Goal: Transaction & Acquisition: Purchase product/service

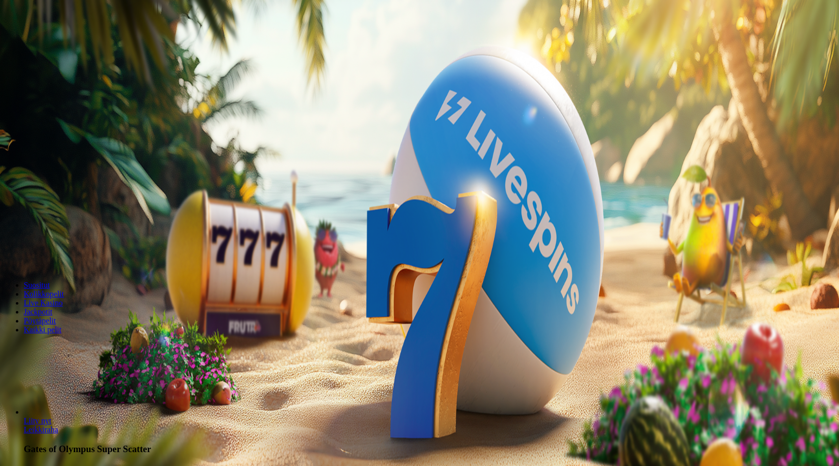
click at [70, 40] on span "Kirjaudu" at bounding box center [68, 35] width 24 height 7
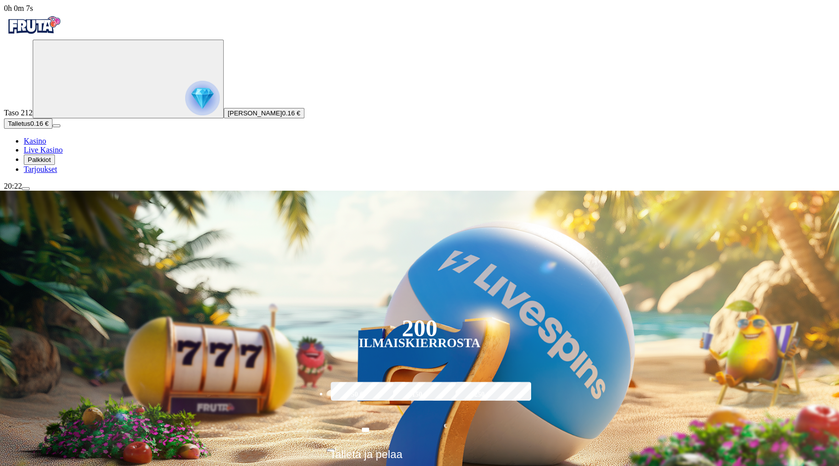
click at [52, 129] on button "Talletus 0.16 €" at bounding box center [28, 123] width 48 height 10
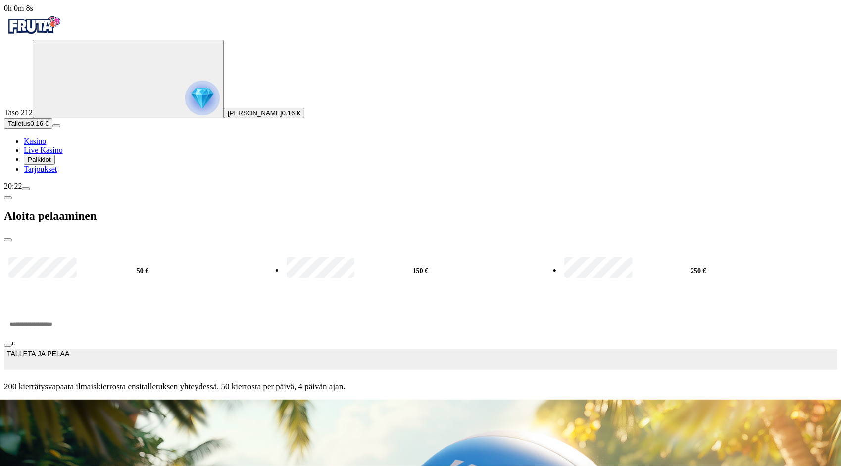
click at [238, 241] on form "50 € 150 € 250 € *** € TALLETA JA PELAA 200 kierrätysvapaata ilmaiskierrosta en…" at bounding box center [420, 320] width 833 height 158
click at [71, 309] on input "***" at bounding box center [37, 324] width 67 height 30
type input "*"
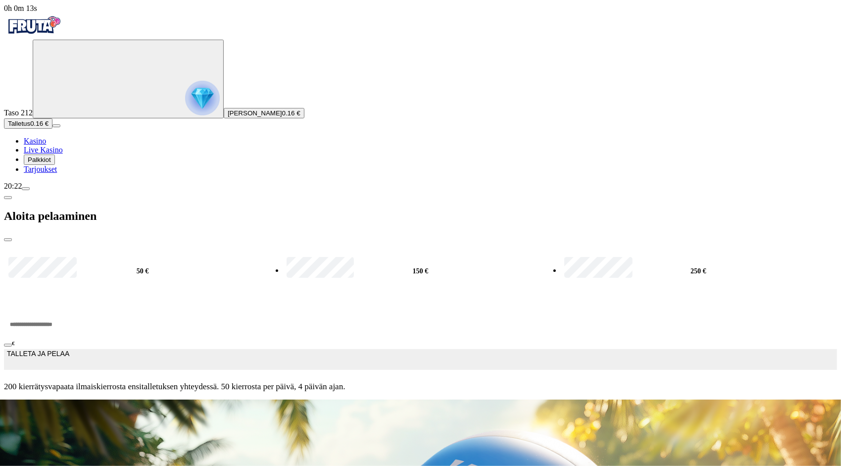
type input "***"
click at [69, 349] on span "TALLETA JA PELAA" at bounding box center [38, 359] width 62 height 20
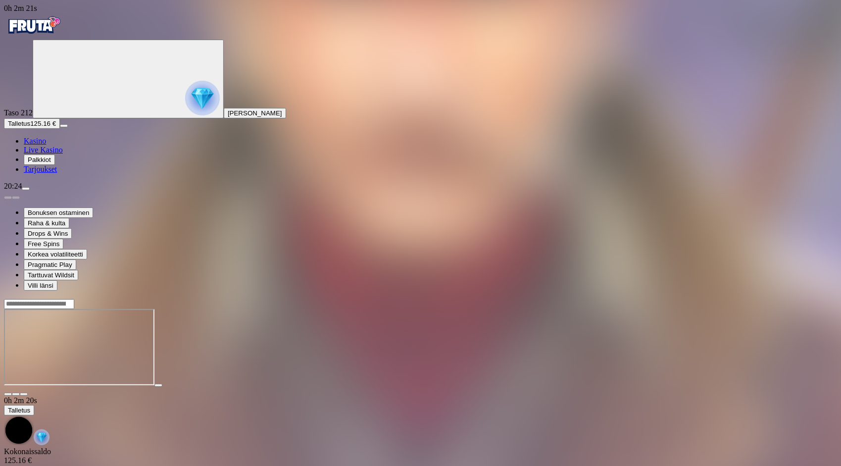
click at [594, 290] on div "Bonuksen ostaminen Raha & kulta Drops & Wins Free Spins Korkea volatiliteetti P…" at bounding box center [420, 240] width 833 height 100
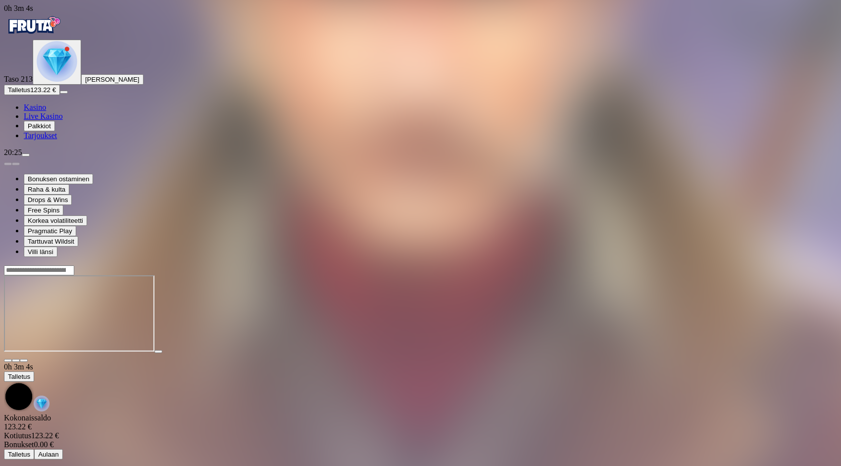
click at [63, 38] on img "Primary" at bounding box center [33, 25] width 59 height 25
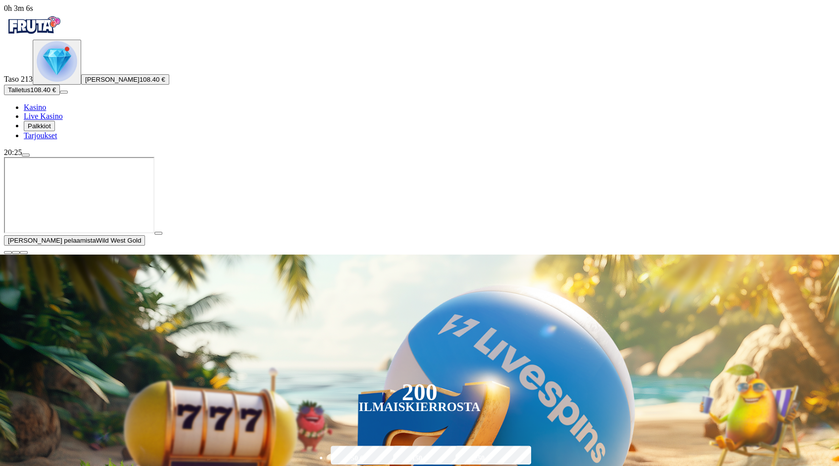
click at [12, 254] on button "button" at bounding box center [8, 252] width 8 height 3
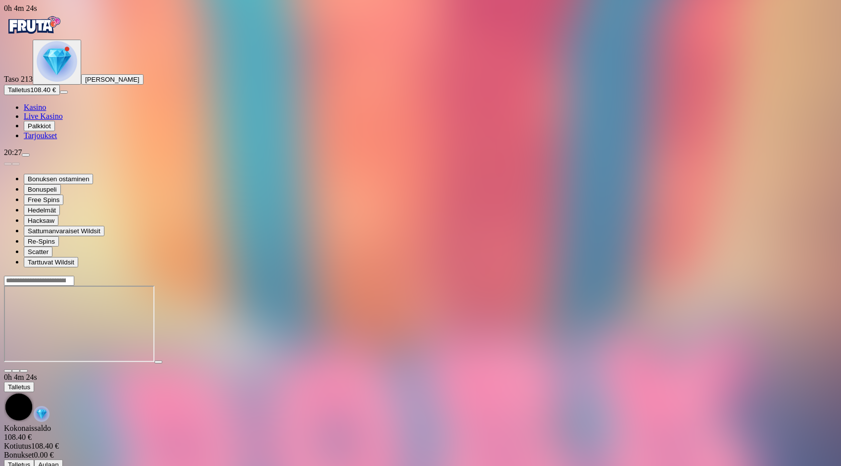
click at [63, 33] on img "Primary" at bounding box center [33, 25] width 59 height 25
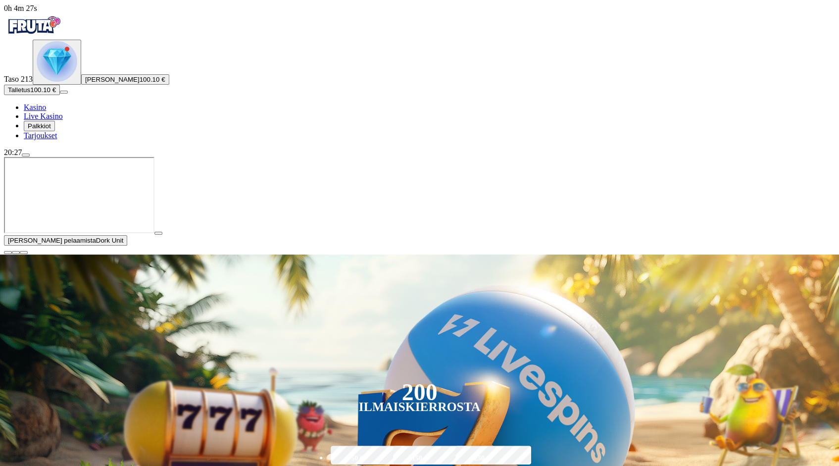
click at [8, 252] on span "close icon" at bounding box center [8, 252] width 0 height 0
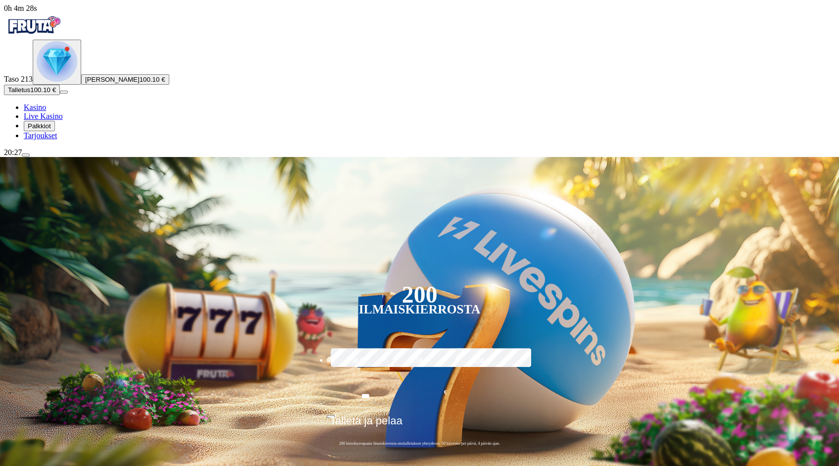
type input "****"
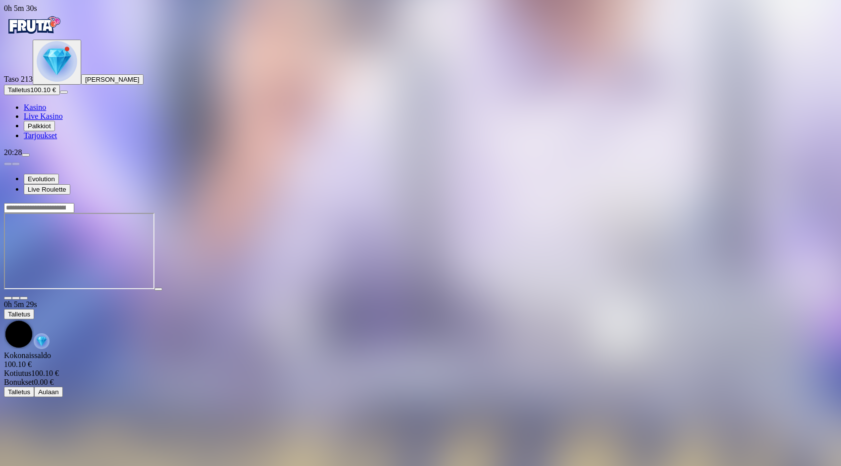
click at [63, 34] on img "Primary" at bounding box center [33, 25] width 59 height 25
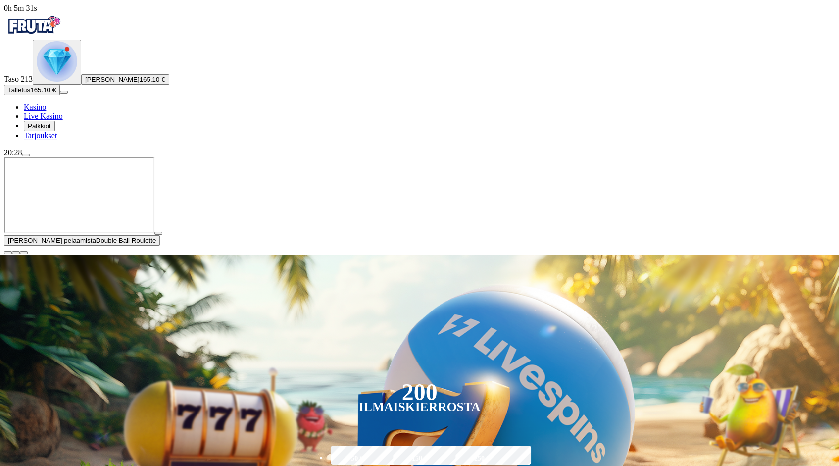
click at [8, 252] on span "close icon" at bounding box center [8, 252] width 0 height 0
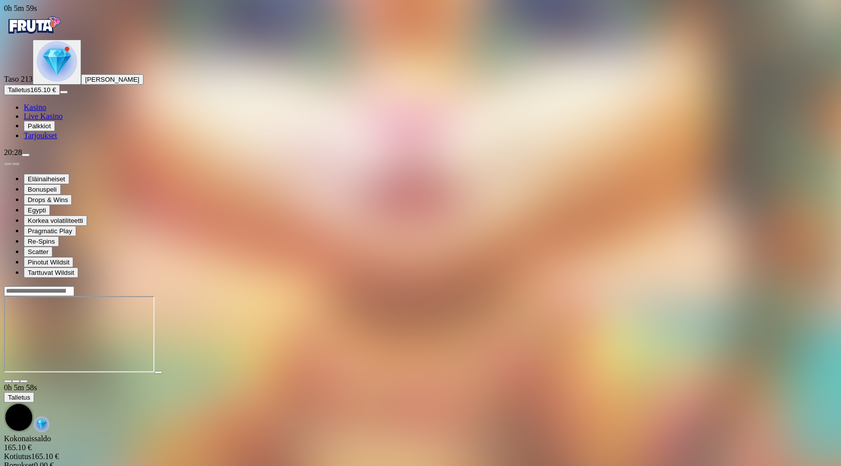
click at [60, 37] on img "Primary" at bounding box center [33, 25] width 59 height 25
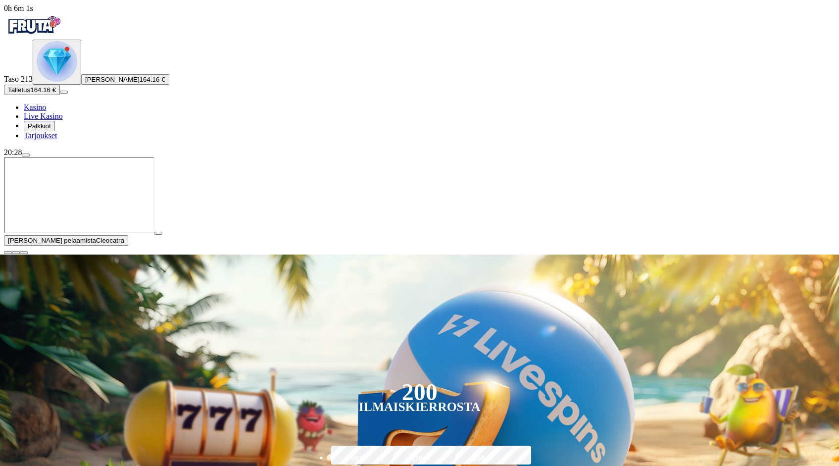
click at [8, 252] on span "close icon" at bounding box center [8, 252] width 0 height 0
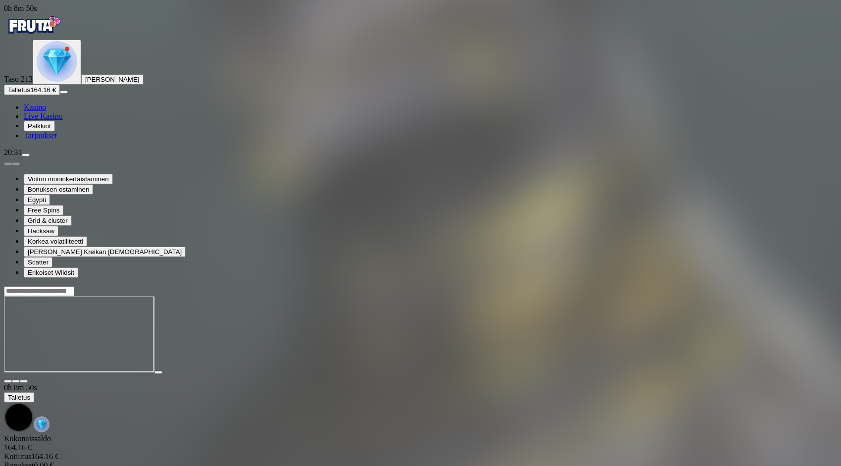
click at [63, 37] on img "Primary" at bounding box center [33, 25] width 59 height 25
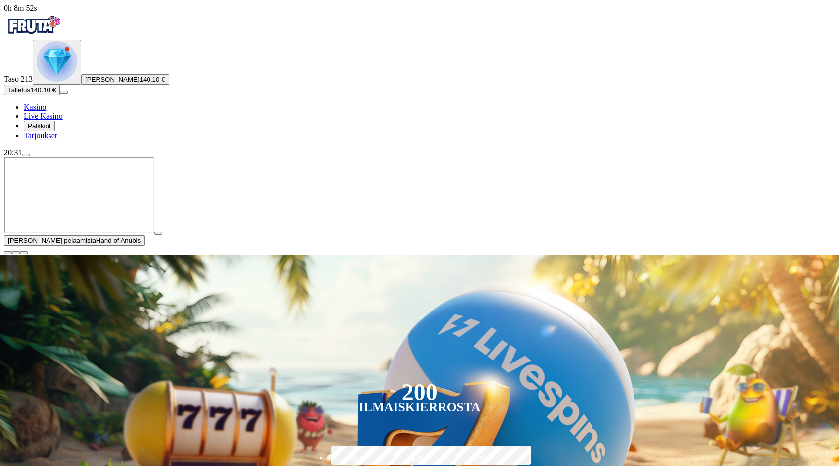
click at [8, 252] on span "close icon" at bounding box center [8, 252] width 0 height 0
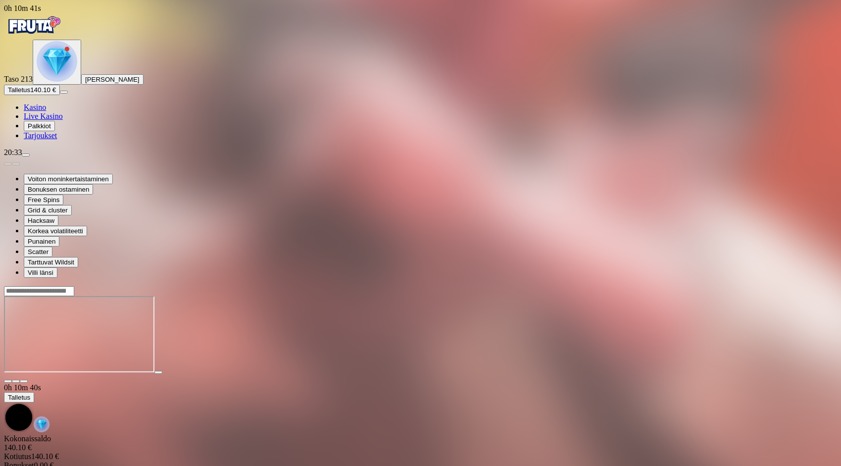
click at [63, 35] on img "Primary" at bounding box center [33, 25] width 59 height 25
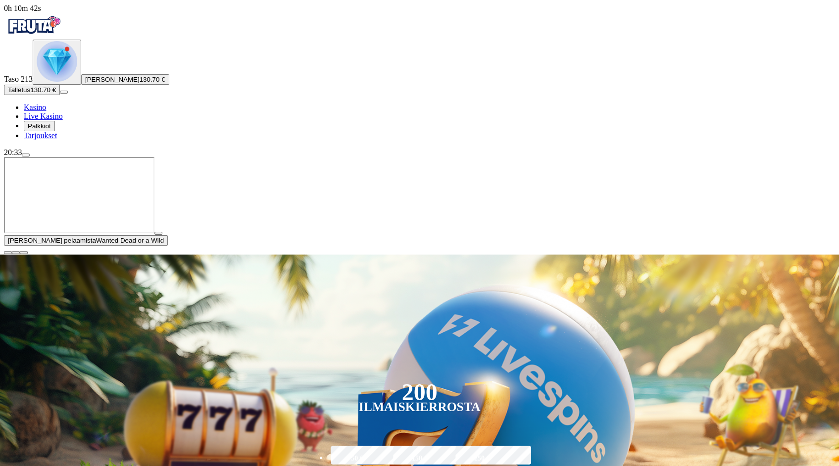
click at [12, 254] on button "button" at bounding box center [8, 252] width 8 height 3
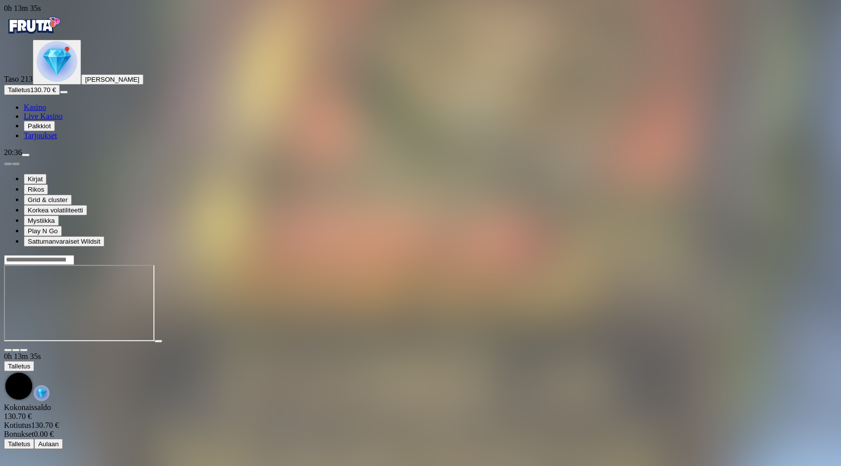
click at [63, 30] on img "Primary" at bounding box center [33, 25] width 59 height 25
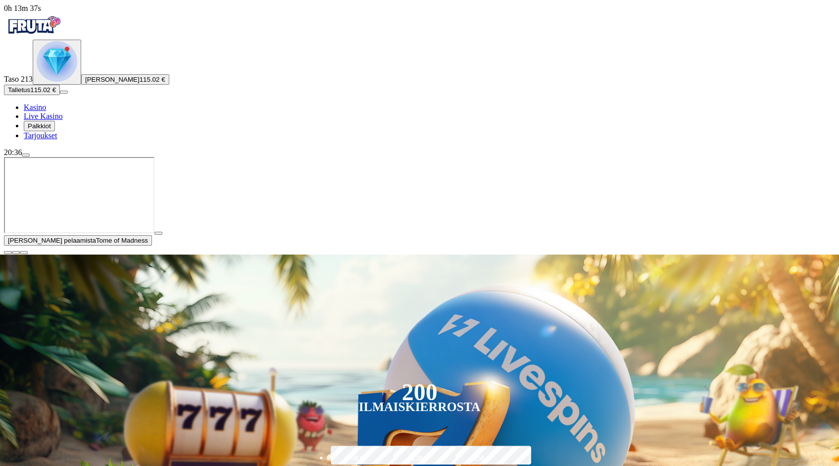
type input "*****"
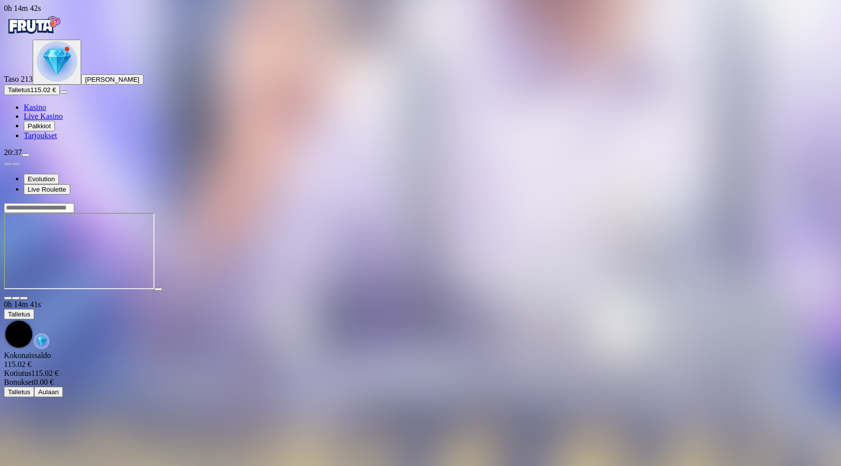
click at [63, 27] on img "Primary" at bounding box center [33, 25] width 59 height 25
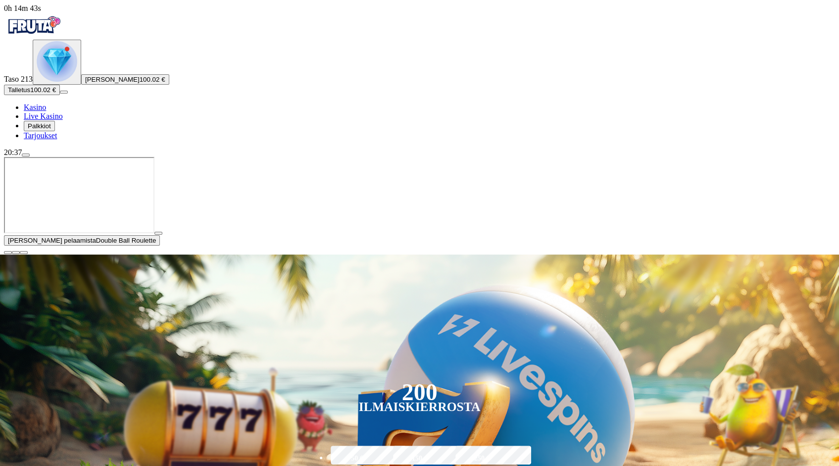
click at [8, 252] on span "close icon" at bounding box center [8, 252] width 0 height 0
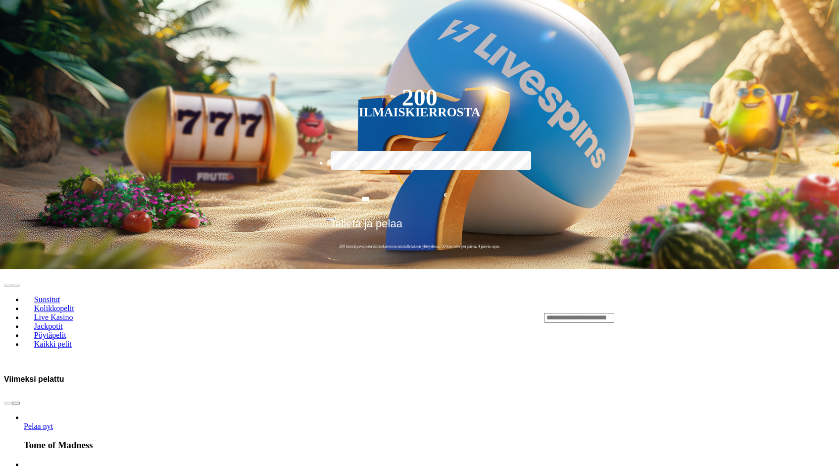
scroll to position [198, 0]
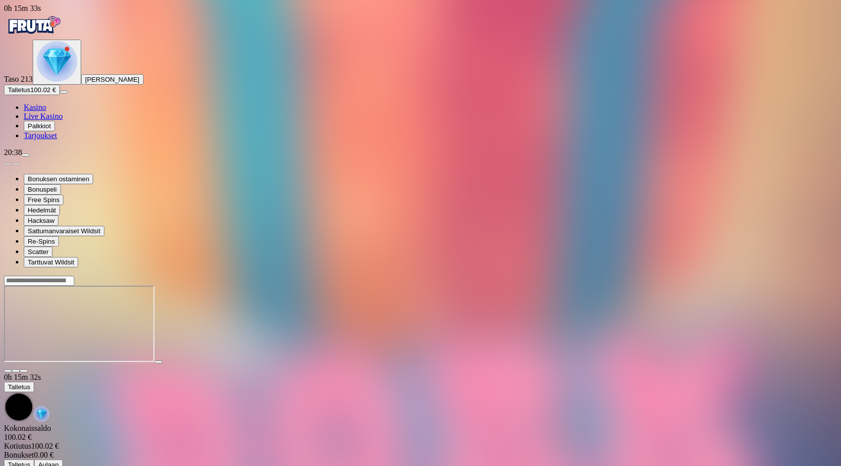
click at [54, 37] on img "Primary" at bounding box center [33, 25] width 59 height 25
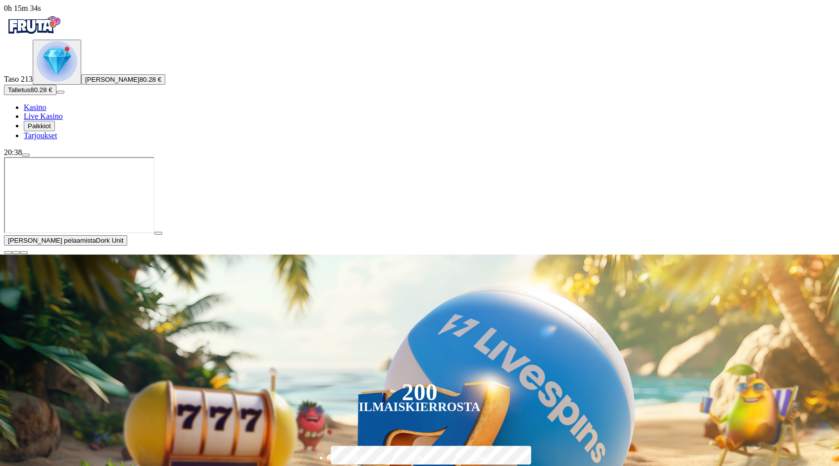
click at [8, 252] on span "close icon" at bounding box center [8, 252] width 0 height 0
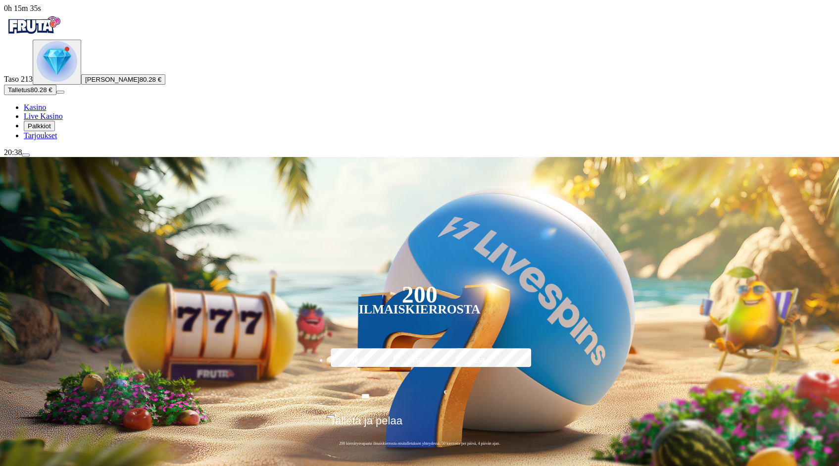
drag, startPoint x: 714, startPoint y: 280, endPoint x: 714, endPoint y: 287, distance: 7.4
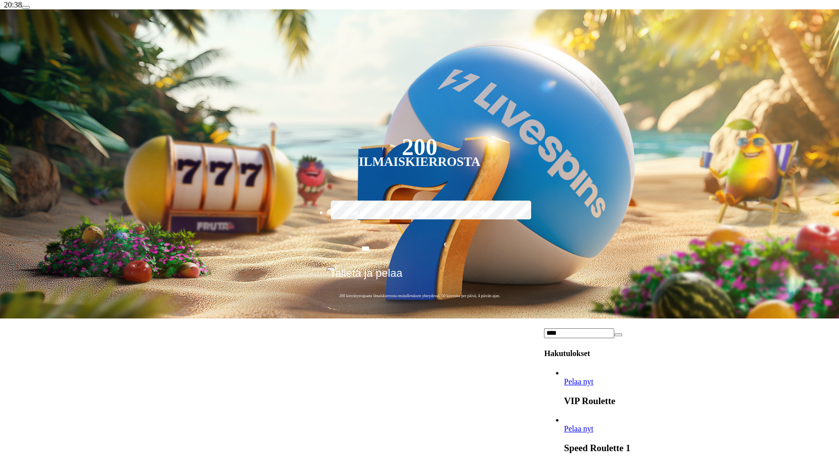
scroll to position [148, 0]
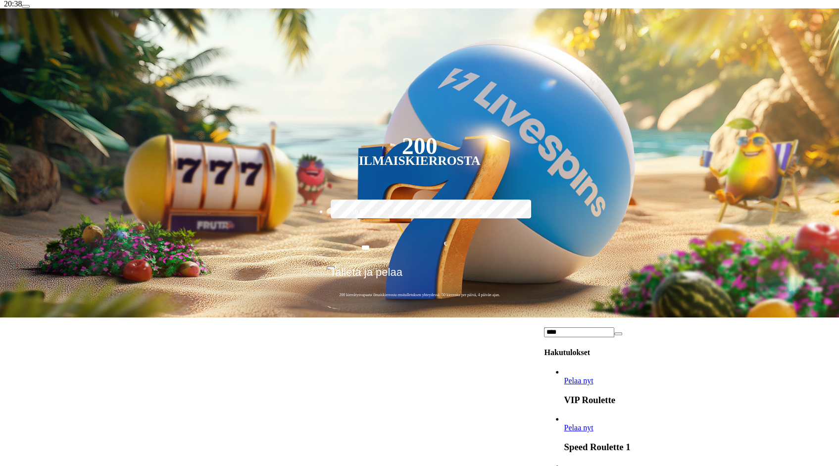
type input "****"
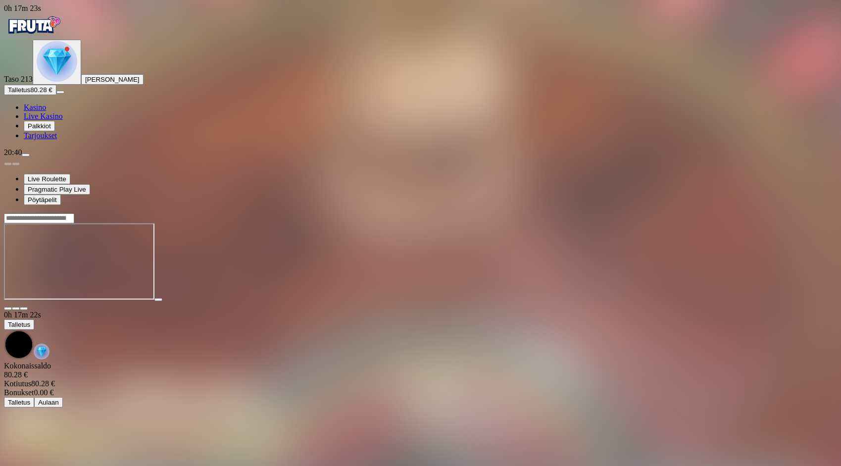
click at [61, 35] on img "Primary" at bounding box center [33, 25] width 59 height 25
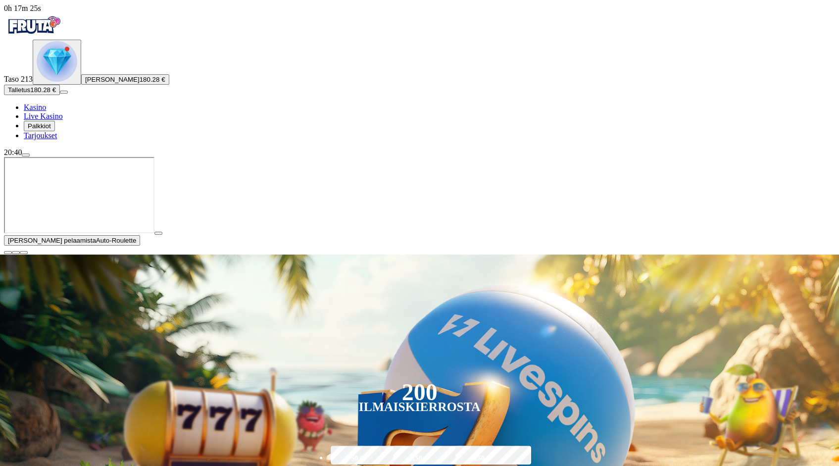
click at [8, 252] on span "close icon" at bounding box center [8, 252] width 0 height 0
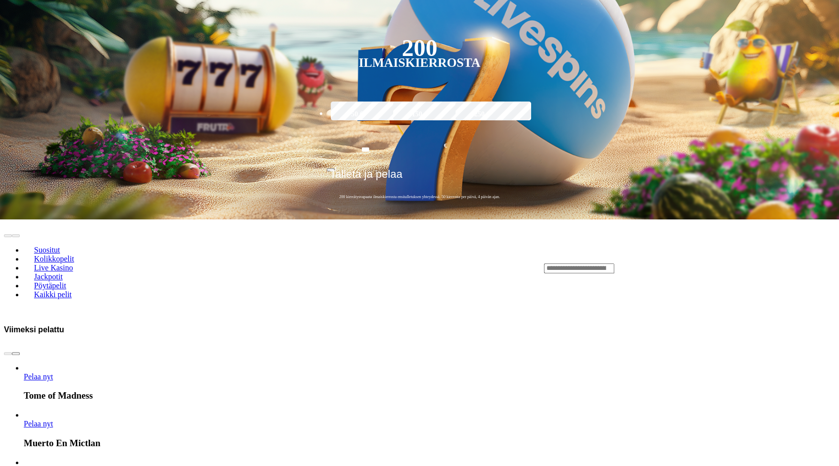
scroll to position [247, 0]
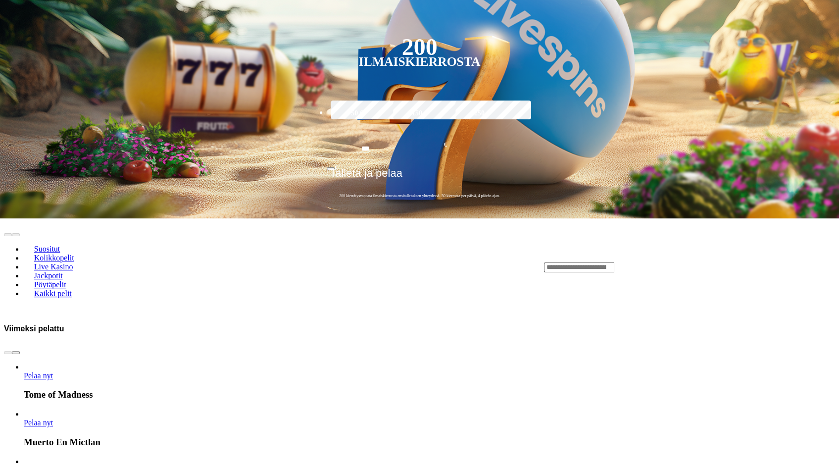
click at [53, 371] on link "Pelaa nyt" at bounding box center [38, 375] width 29 height 8
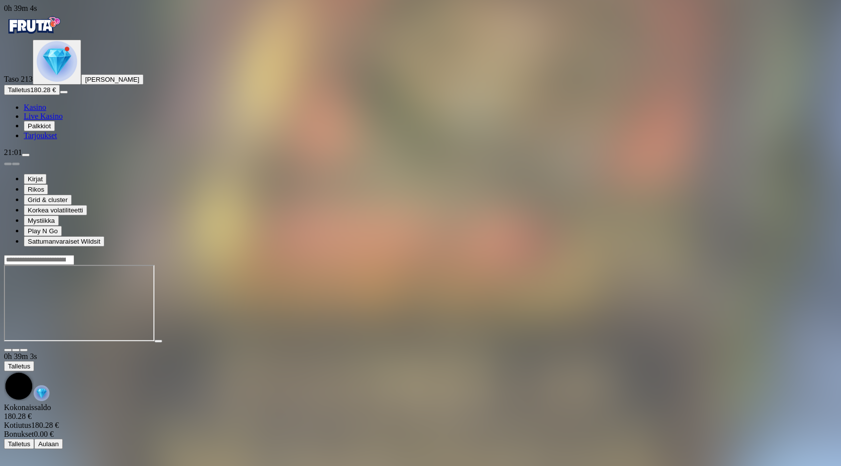
click at [49, 36] on img "Primary" at bounding box center [33, 25] width 59 height 25
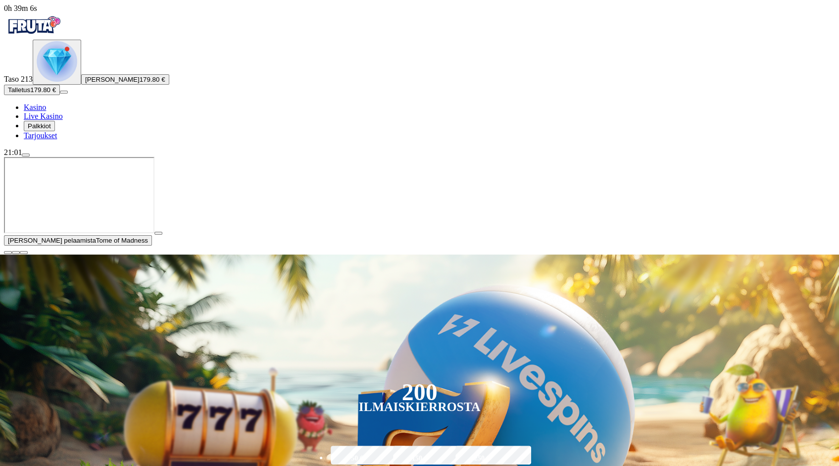
click at [8, 252] on span "close icon" at bounding box center [8, 252] width 0 height 0
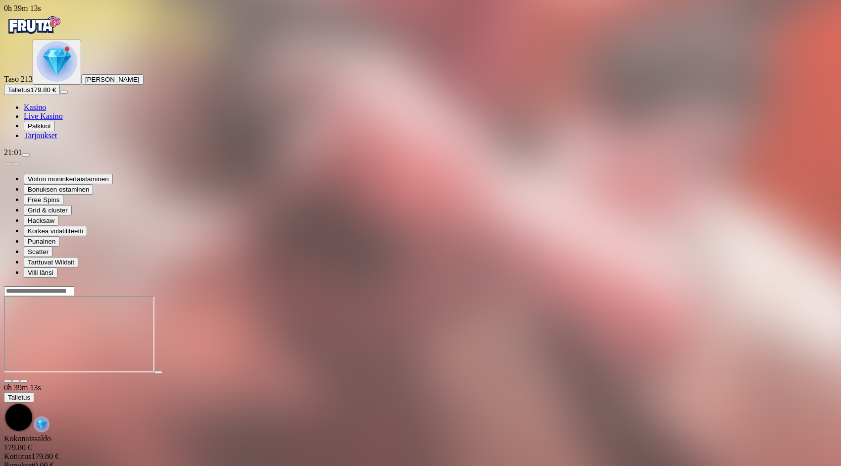
click at [50, 38] on img "Primary" at bounding box center [33, 25] width 59 height 25
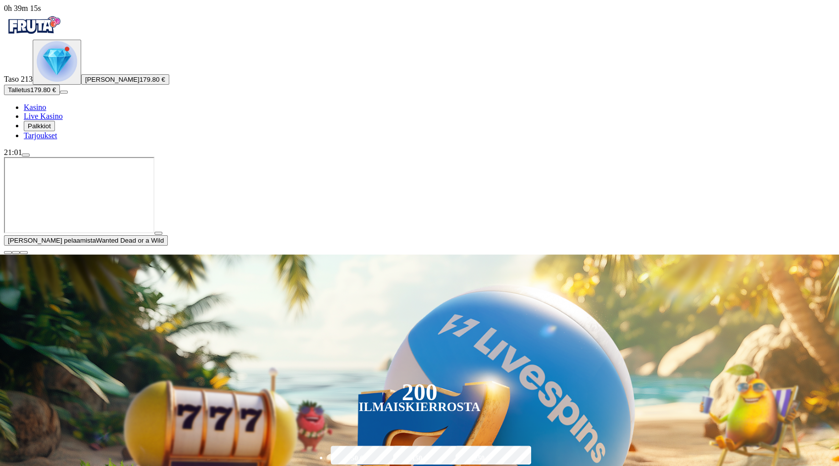
click at [8, 252] on span "close icon" at bounding box center [8, 252] width 0 height 0
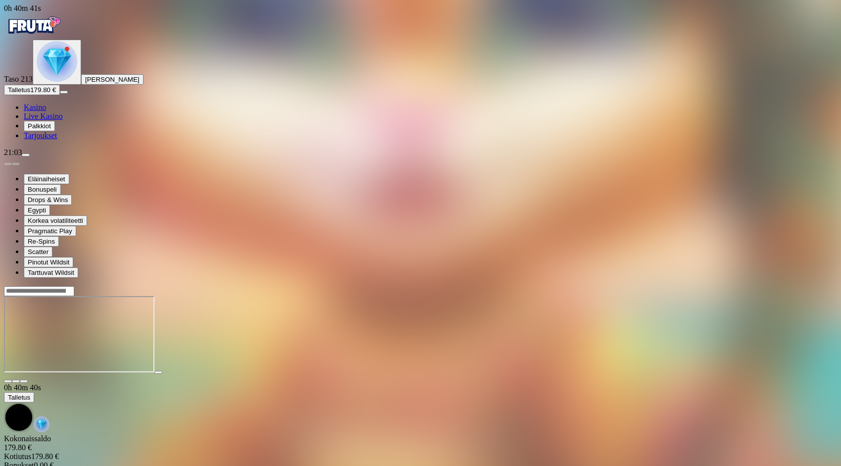
click at [34, 16] on div "Primary" at bounding box center [420, 26] width 833 height 27
click at [41, 30] on img "Primary" at bounding box center [33, 25] width 59 height 25
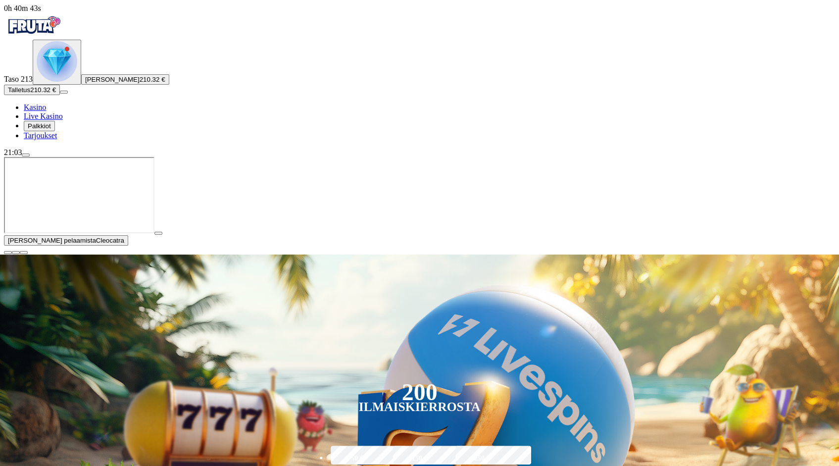
click at [8, 252] on span "close icon" at bounding box center [8, 252] width 0 height 0
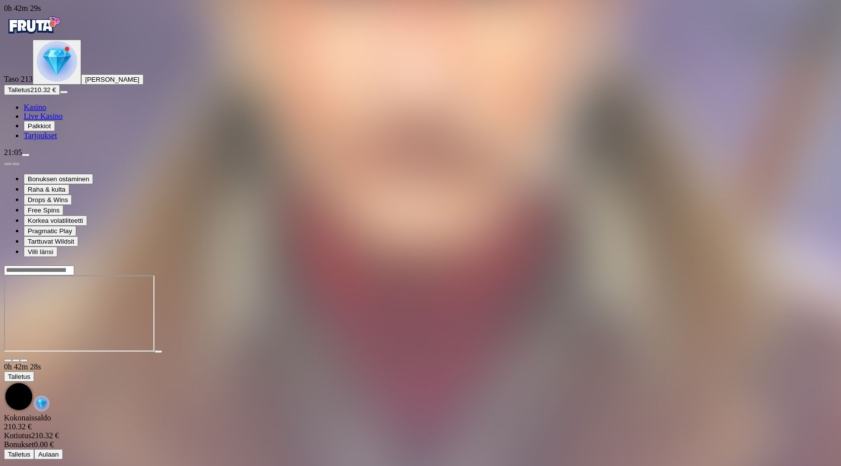
click at [63, 38] on img "Primary" at bounding box center [33, 25] width 59 height 25
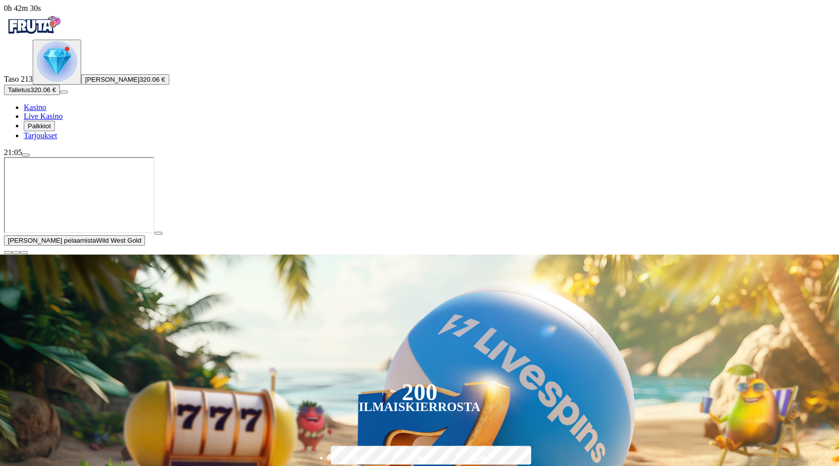
click at [8, 252] on span "close icon" at bounding box center [8, 252] width 0 height 0
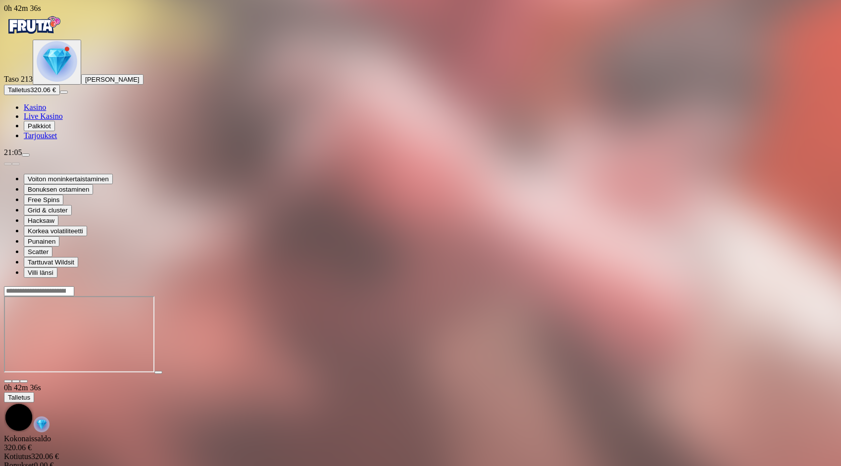
click at [62, 38] on img "Primary" at bounding box center [33, 25] width 59 height 25
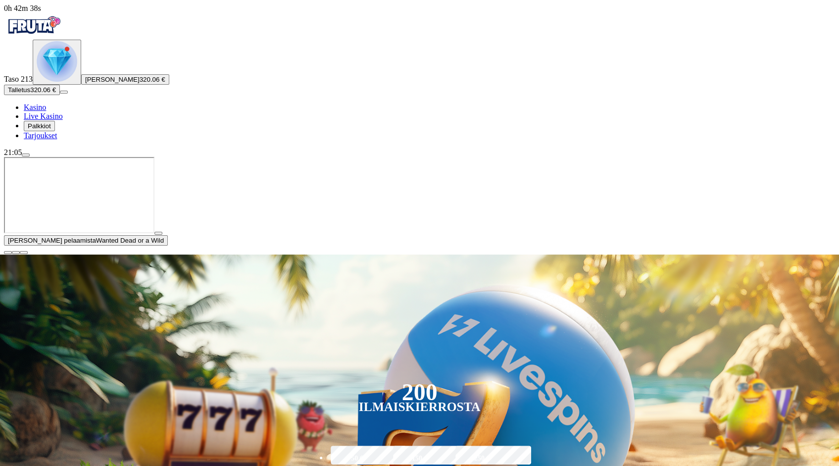
click at [8, 252] on span "close icon" at bounding box center [8, 252] width 0 height 0
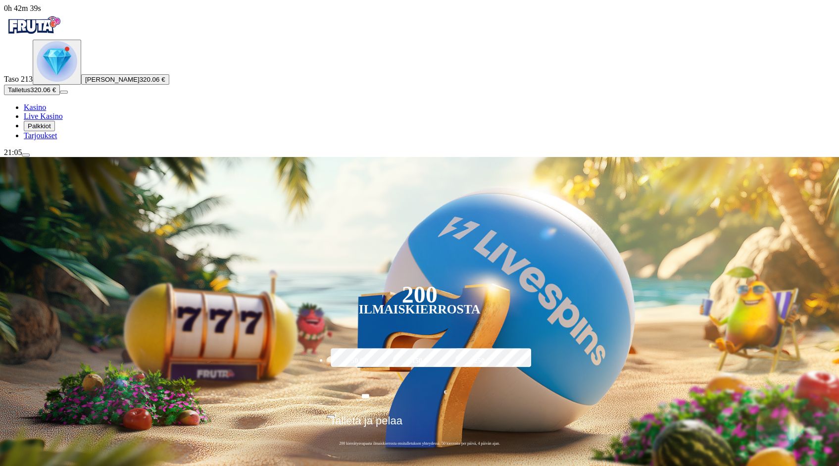
click at [26, 155] on span "menu icon" at bounding box center [26, 155] width 0 height 0
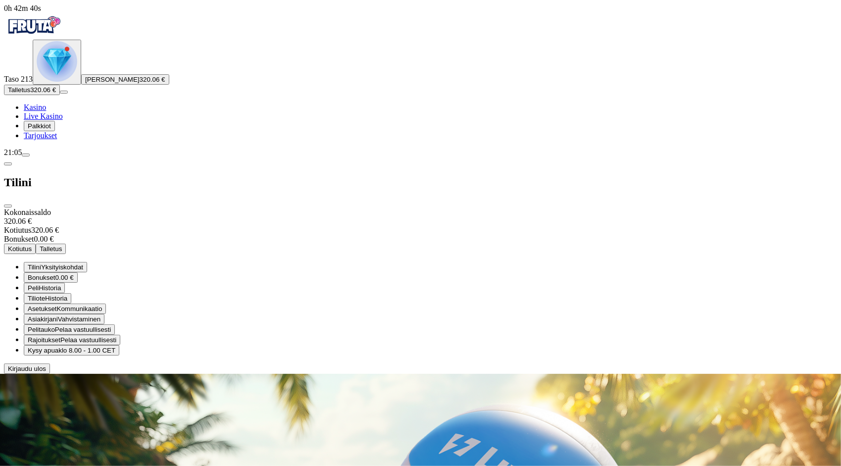
click at [46, 372] on span "Kirjaudu ulos" at bounding box center [27, 368] width 38 height 7
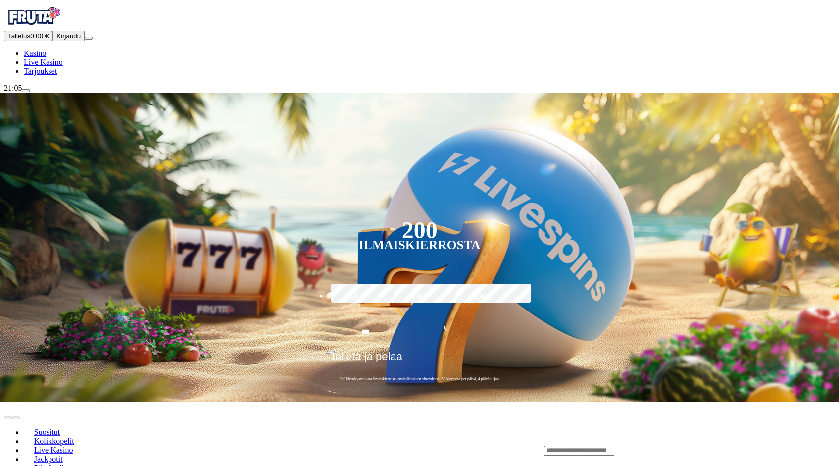
click at [76, 41] on button "Kirjaudu" at bounding box center [68, 36] width 32 height 10
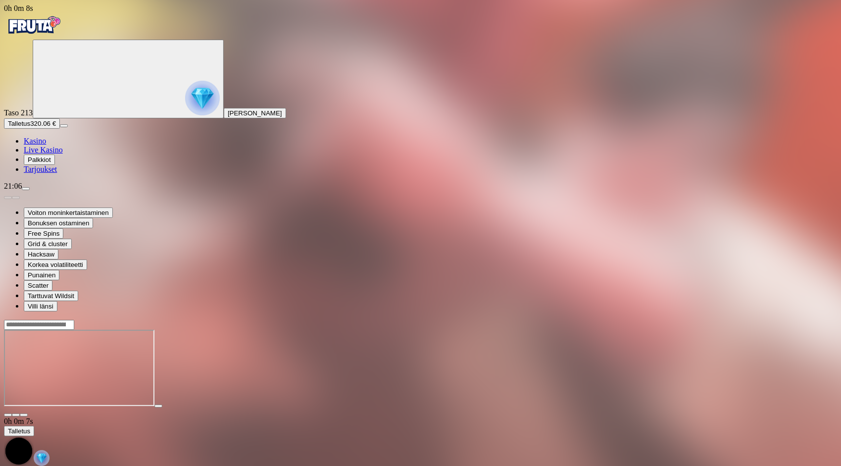
click at [55, 38] on img "Primary" at bounding box center [33, 25] width 59 height 25
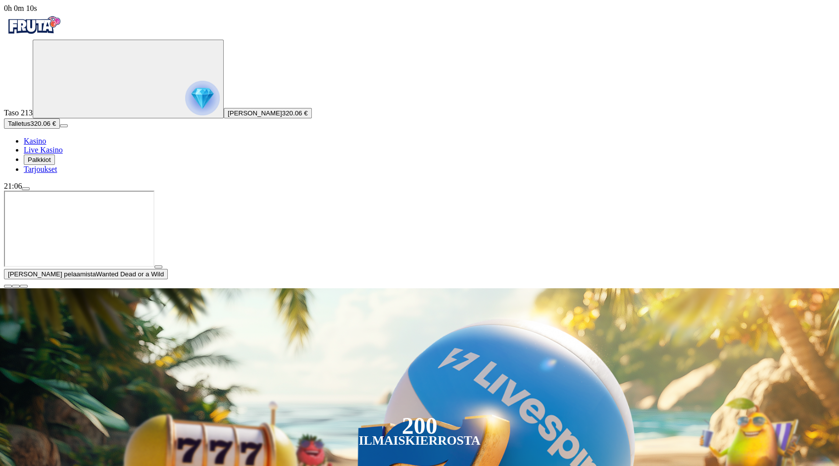
click at [8, 286] on span "close icon" at bounding box center [8, 286] width 0 height 0
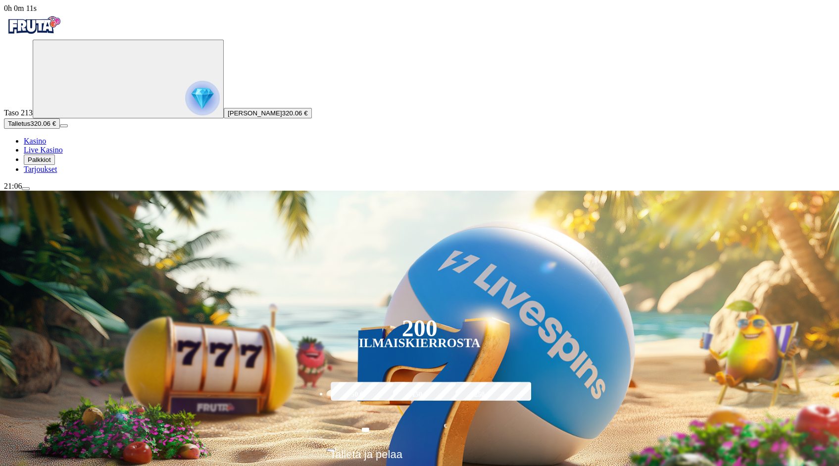
click at [26, 188] on span "menu icon" at bounding box center [26, 188] width 0 height 0
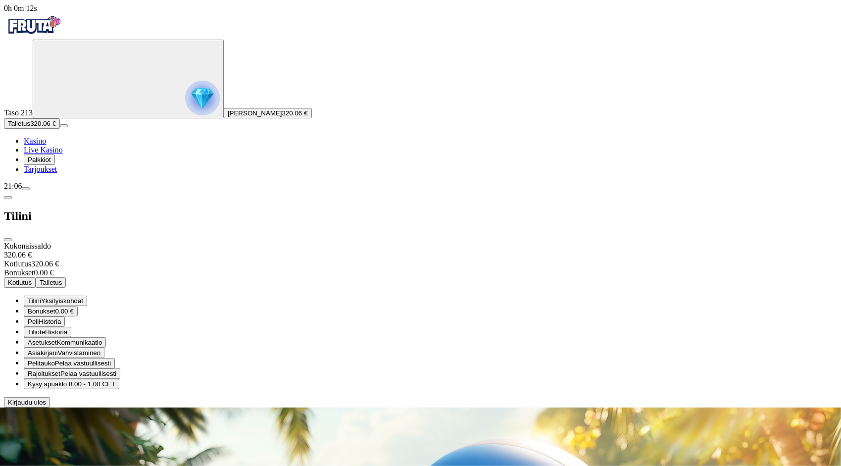
click at [46, 406] on span "Kirjaudu ulos" at bounding box center [27, 401] width 38 height 7
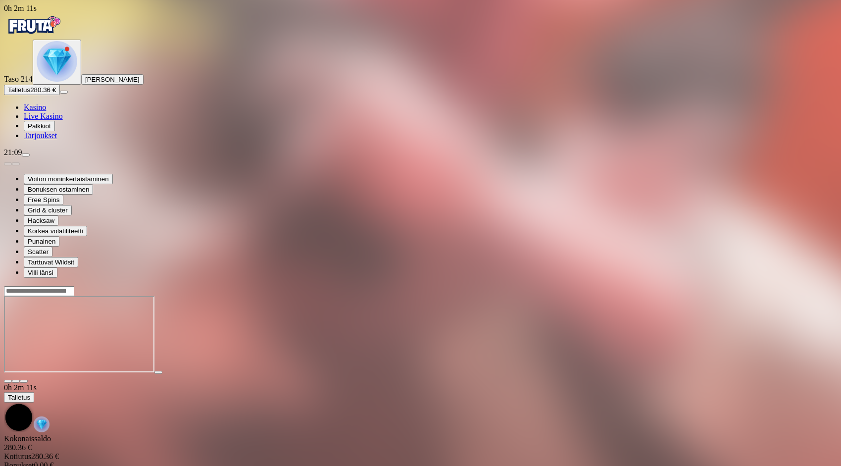
click at [59, 37] on img "Primary" at bounding box center [33, 25] width 59 height 25
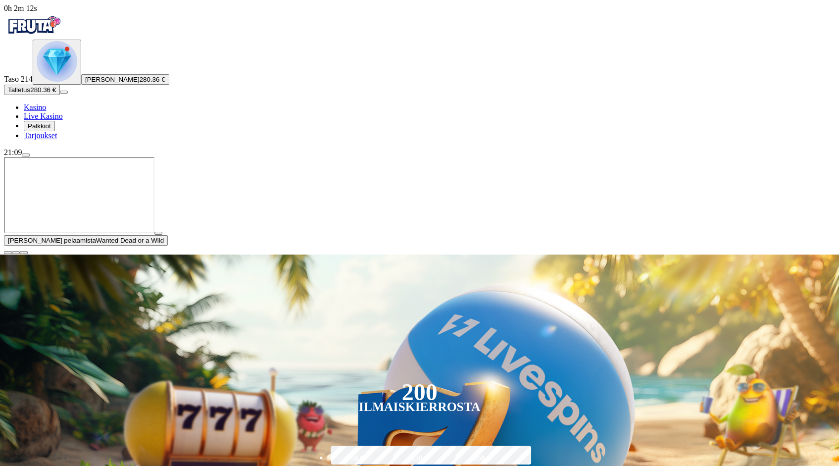
click at [8, 252] on span "close icon" at bounding box center [8, 252] width 0 height 0
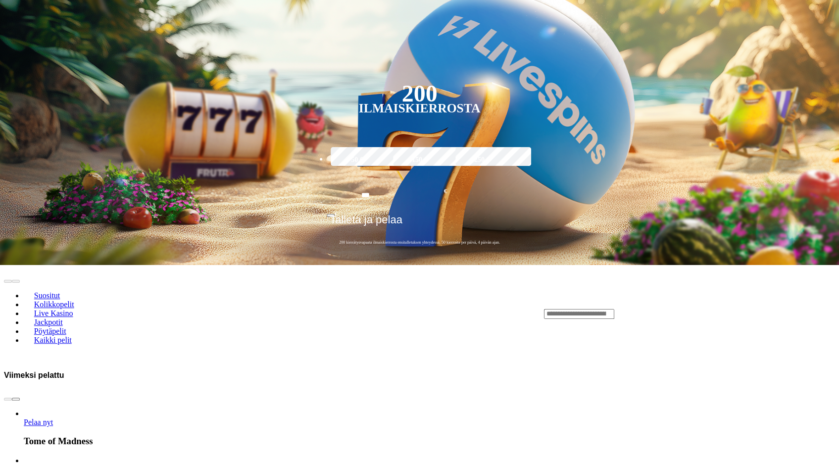
scroll to position [198, 0]
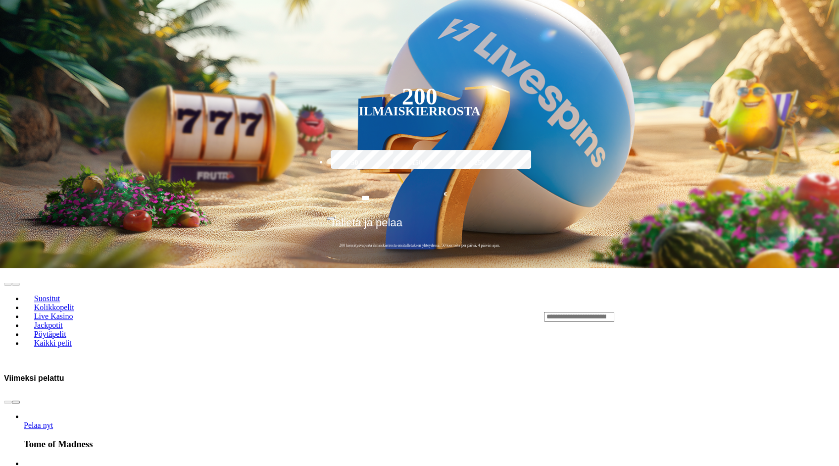
click at [728, 268] on header "Suositut Kolikkopelit Live Kasino Jackpotit Pöytäpelit Kaikki pelit" at bounding box center [419, 316] width 831 height 97
click at [614, 312] on input "Search" at bounding box center [579, 317] width 70 height 10
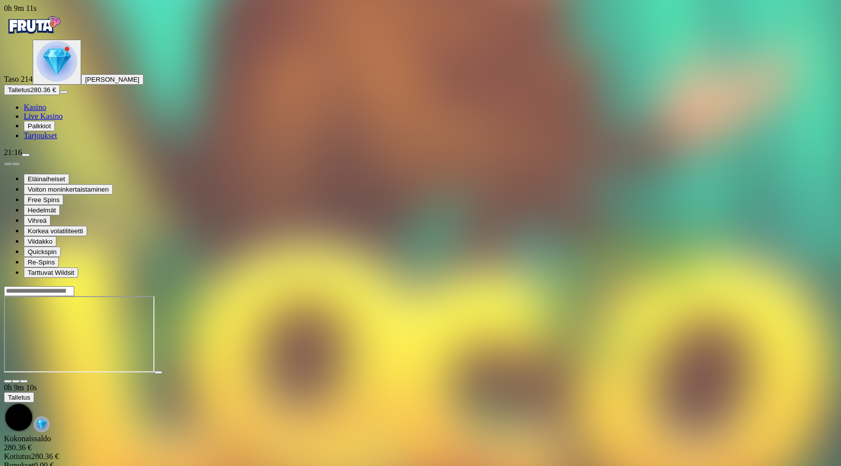
click at [74, 286] on input "Search" at bounding box center [39, 291] width 70 height 10
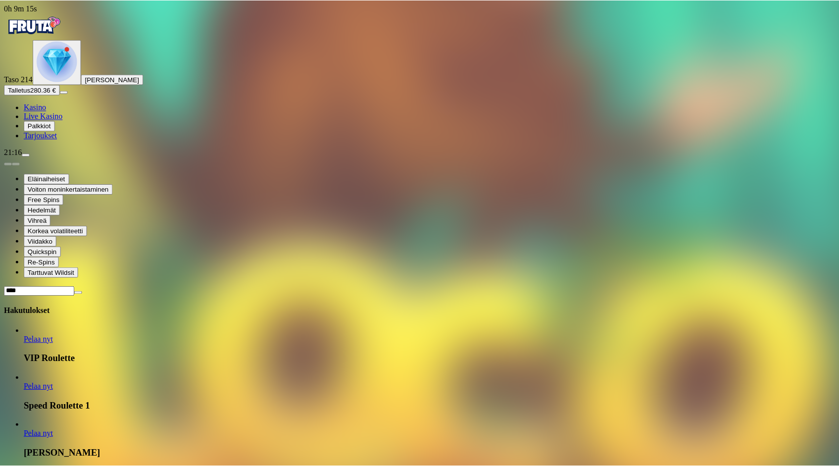
scroll to position [674, 0]
type input "****"
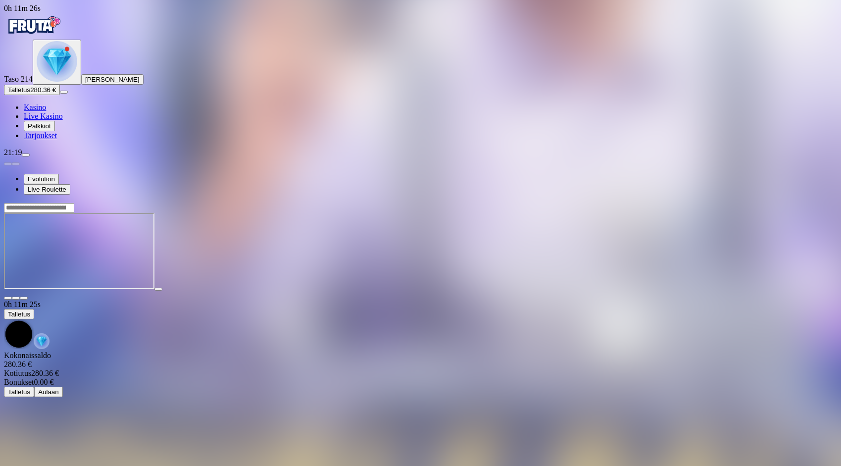
click at [74, 140] on div "Taso 214 Antti Tapani Viro Talletus 280.36 € Kasino Live Kasino Palkkiot Tarjou…" at bounding box center [420, 90] width 833 height 100
click at [61, 37] on img "Primary" at bounding box center [33, 25] width 59 height 25
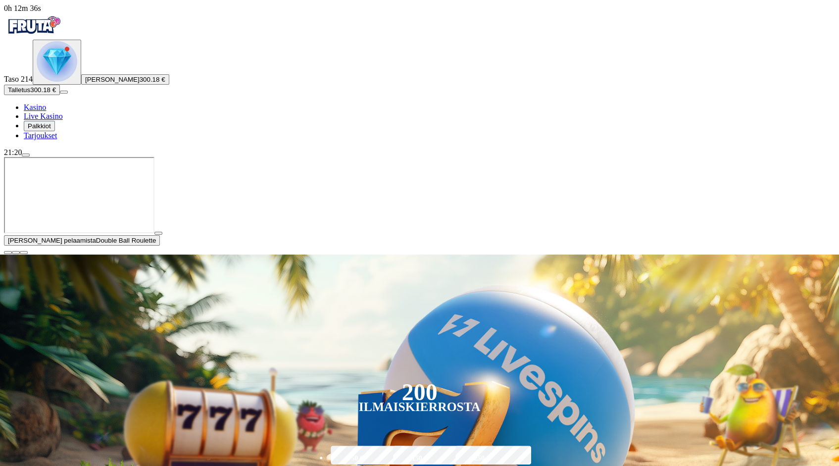
click at [8, 252] on span "close icon" at bounding box center [8, 252] width 0 height 0
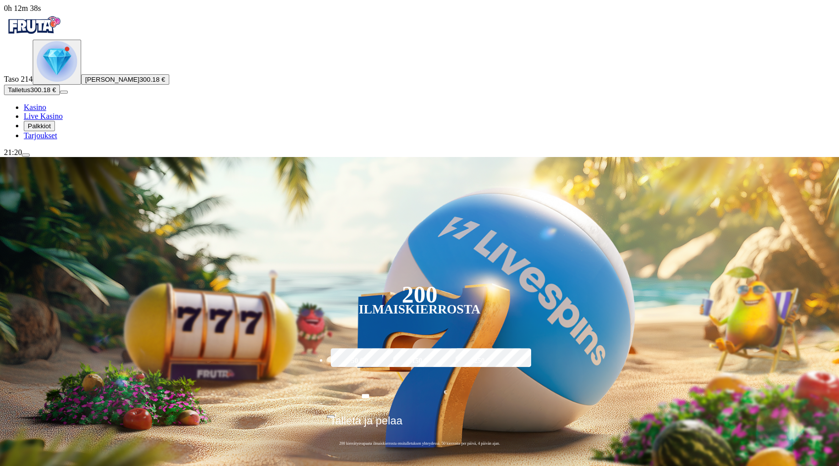
click at [26, 155] on span "menu icon" at bounding box center [26, 155] width 0 height 0
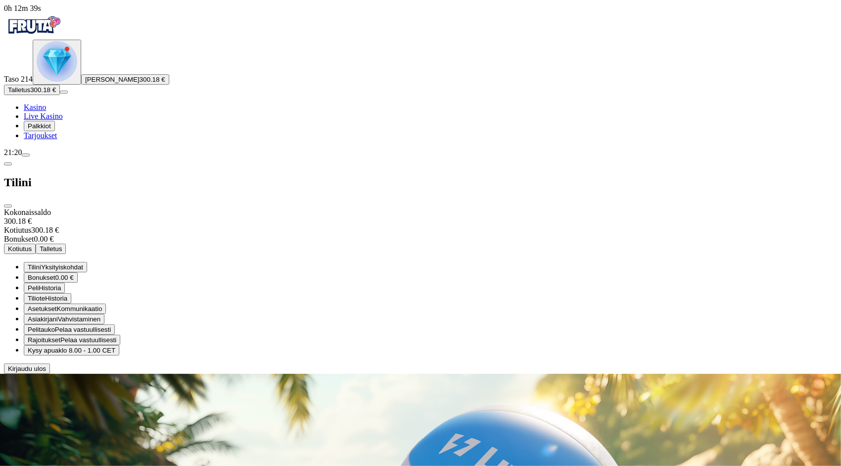
click at [32, 245] on span "Kotiutus" at bounding box center [20, 248] width 24 height 7
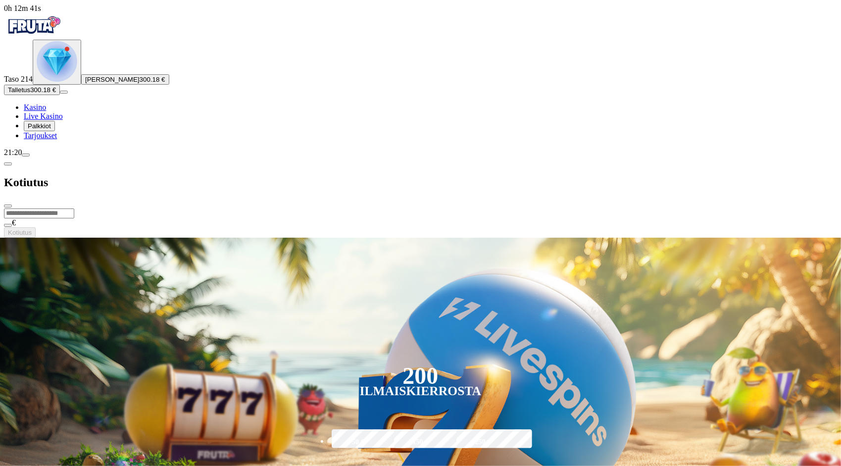
click at [74, 208] on input "number" at bounding box center [39, 213] width 70 height 10
type input "***"
click at [36, 227] on button "Kotiutus" at bounding box center [20, 232] width 32 height 10
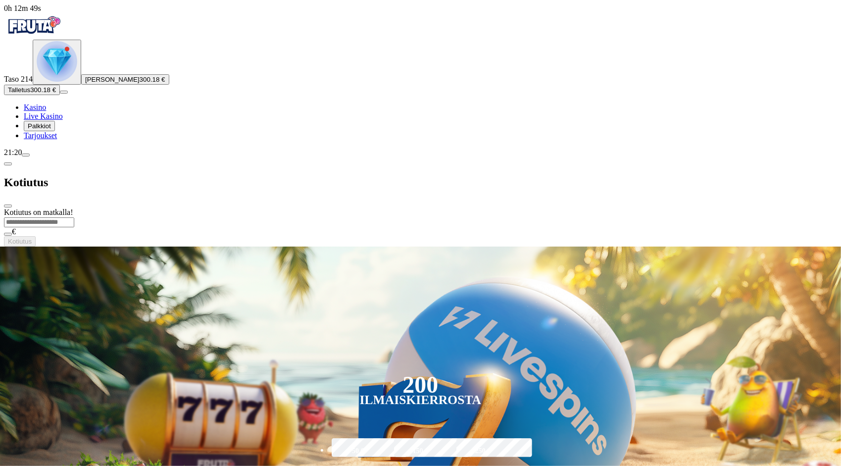
click at [8, 206] on span "close icon" at bounding box center [8, 206] width 0 height 0
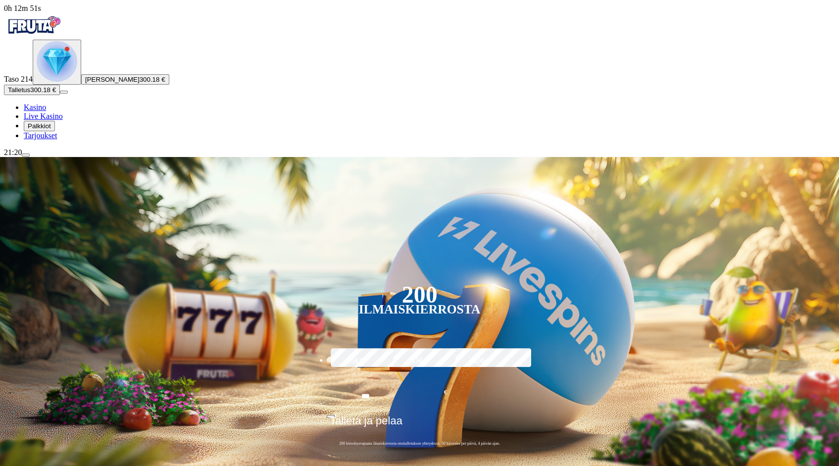
click at [26, 155] on span "menu icon" at bounding box center [26, 155] width 0 height 0
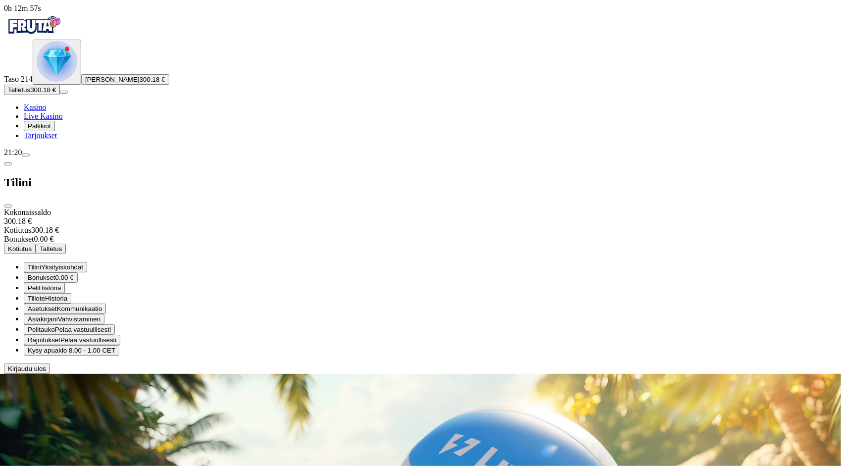
click at [30, 156] on button "menu" at bounding box center [26, 154] width 8 height 3
click at [26, 155] on span "menu icon" at bounding box center [26, 155] width 0 height 0
click at [8, 206] on span "close icon" at bounding box center [8, 206] width 0 height 0
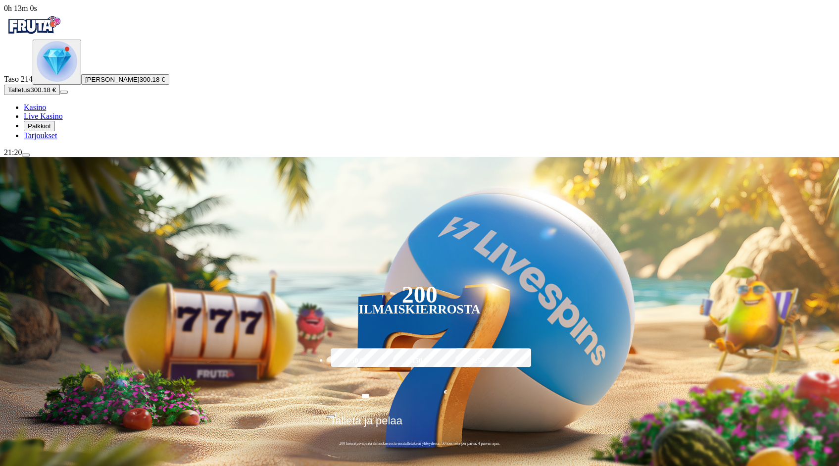
click at [26, 155] on span "menu icon" at bounding box center [26, 155] width 0 height 0
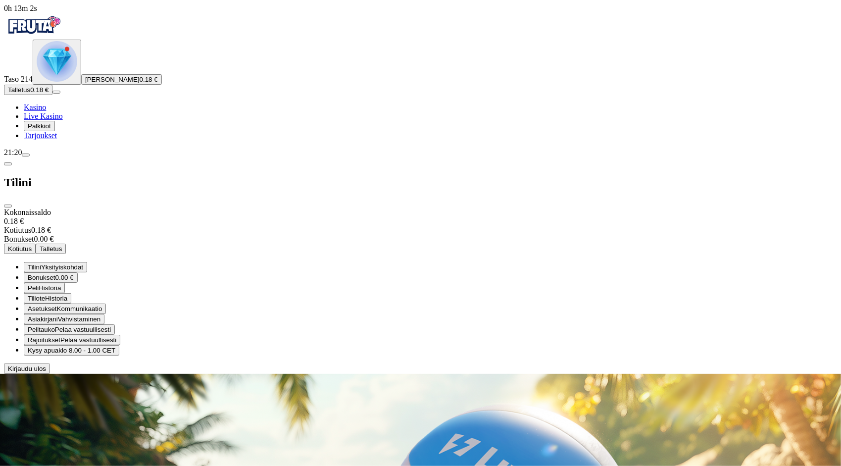
click at [36, 243] on button "Kotiutus" at bounding box center [20, 248] width 32 height 10
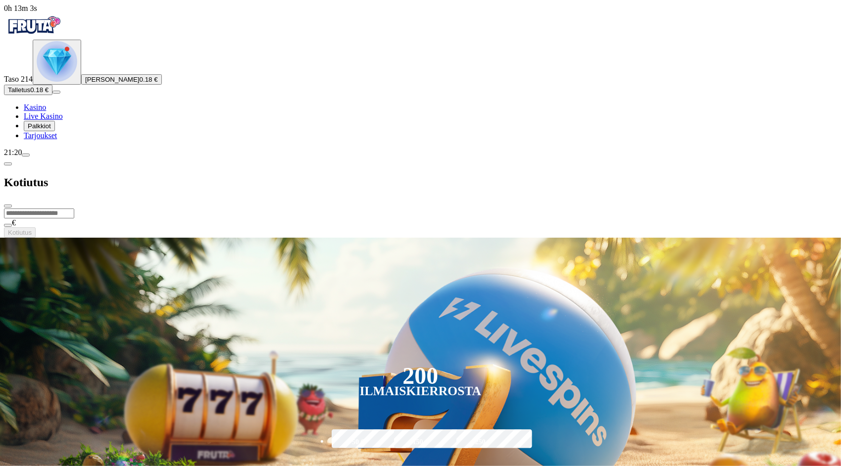
click at [8, 206] on span "close icon" at bounding box center [8, 206] width 0 height 0
